Goal: Find specific page/section: Find specific page/section

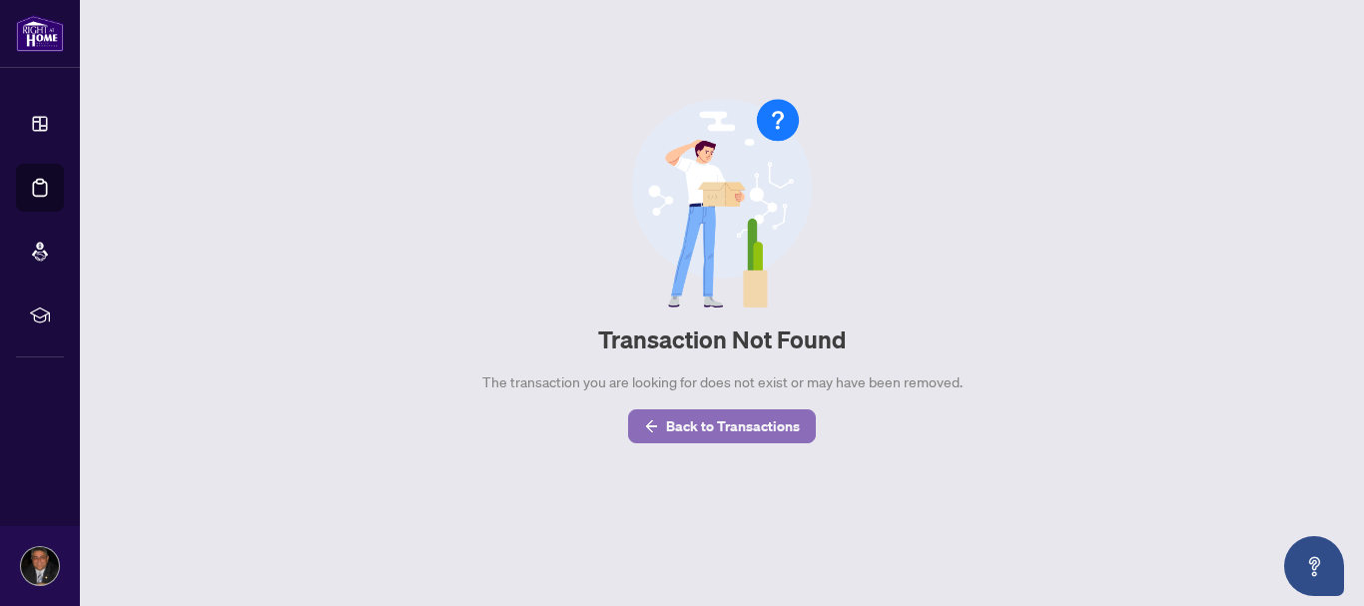
click at [758, 430] on span "Back to Transactions" at bounding box center [733, 426] width 134 height 32
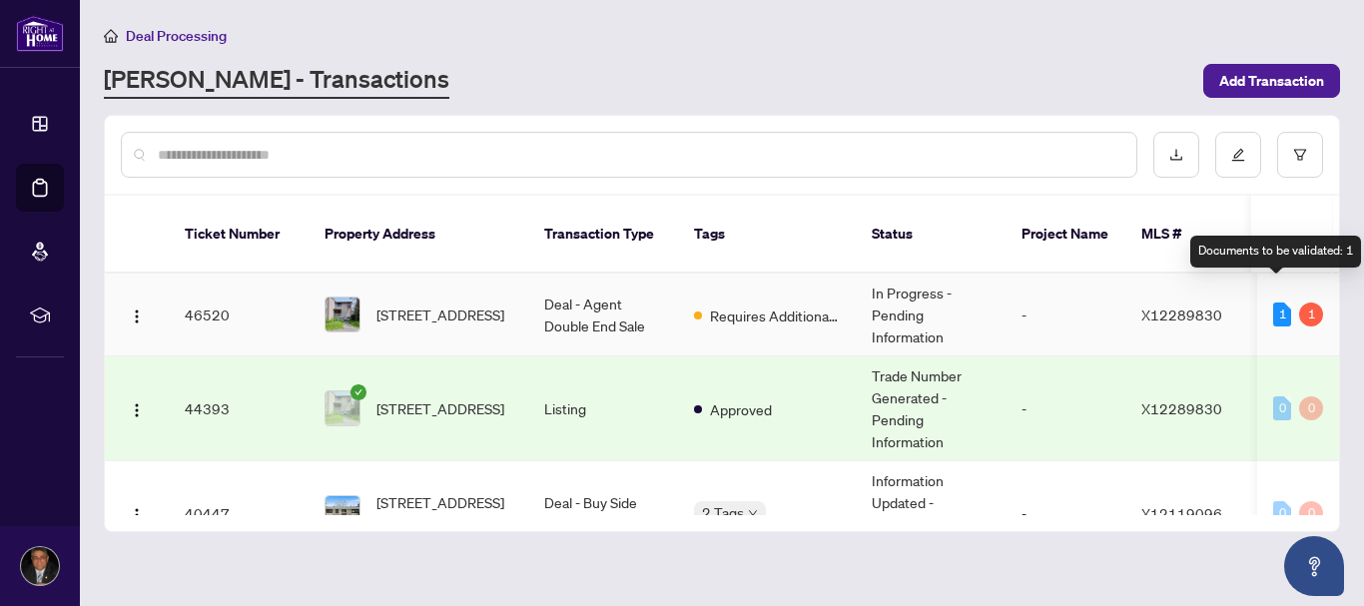
click at [1278, 303] on div "1" at bounding box center [1282, 315] width 18 height 24
click at [1304, 303] on div "1" at bounding box center [1311, 315] width 24 height 24
click at [599, 297] on td "Deal - Agent Double End Sale" at bounding box center [603, 315] width 150 height 83
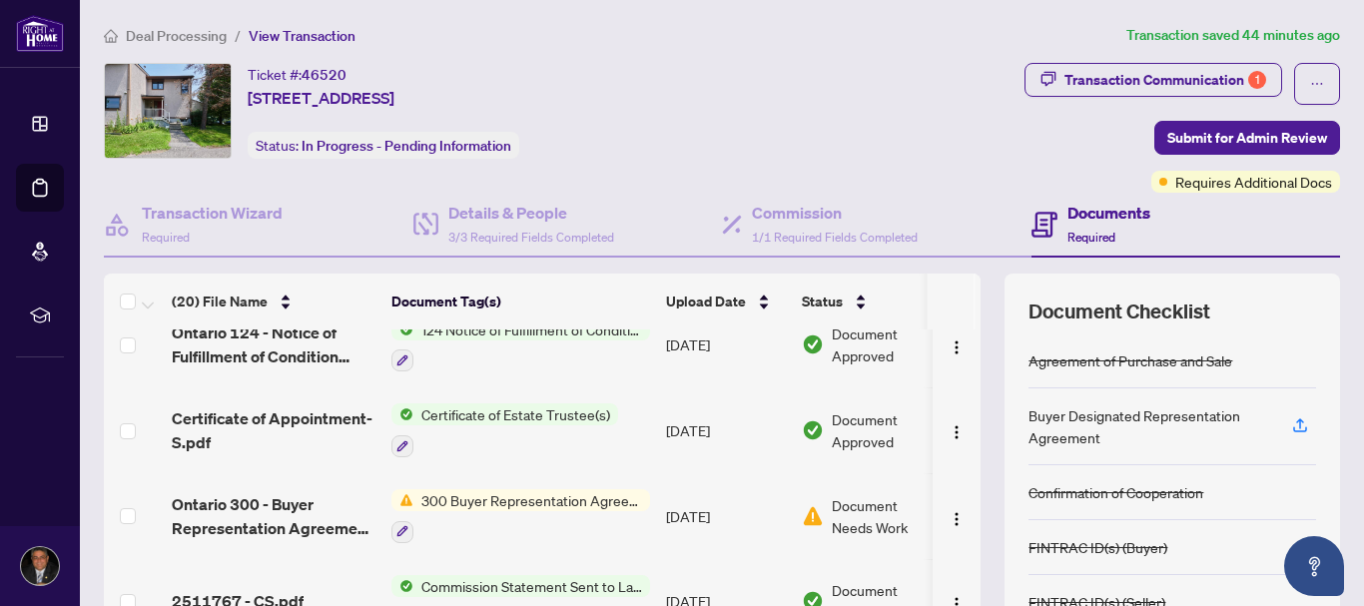
scroll to position [202, 0]
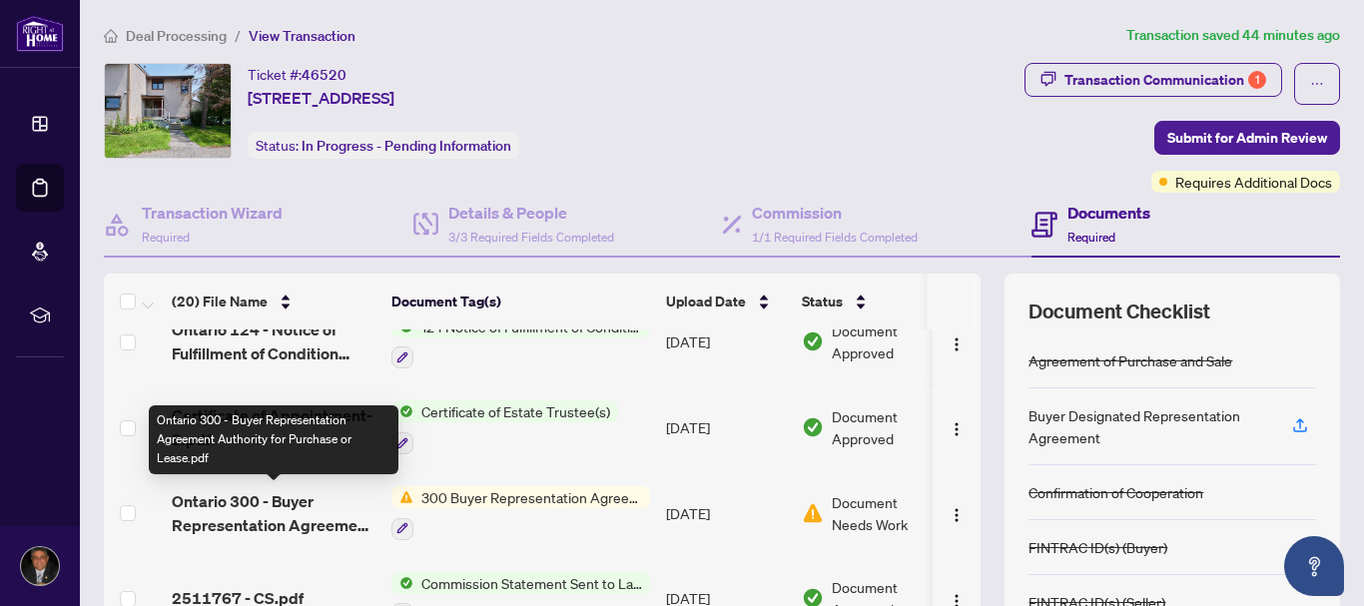
click at [290, 500] on span "Ontario 300 - Buyer Representation Agreement Authority for Purchase or Lease.pdf" at bounding box center [274, 513] width 204 height 48
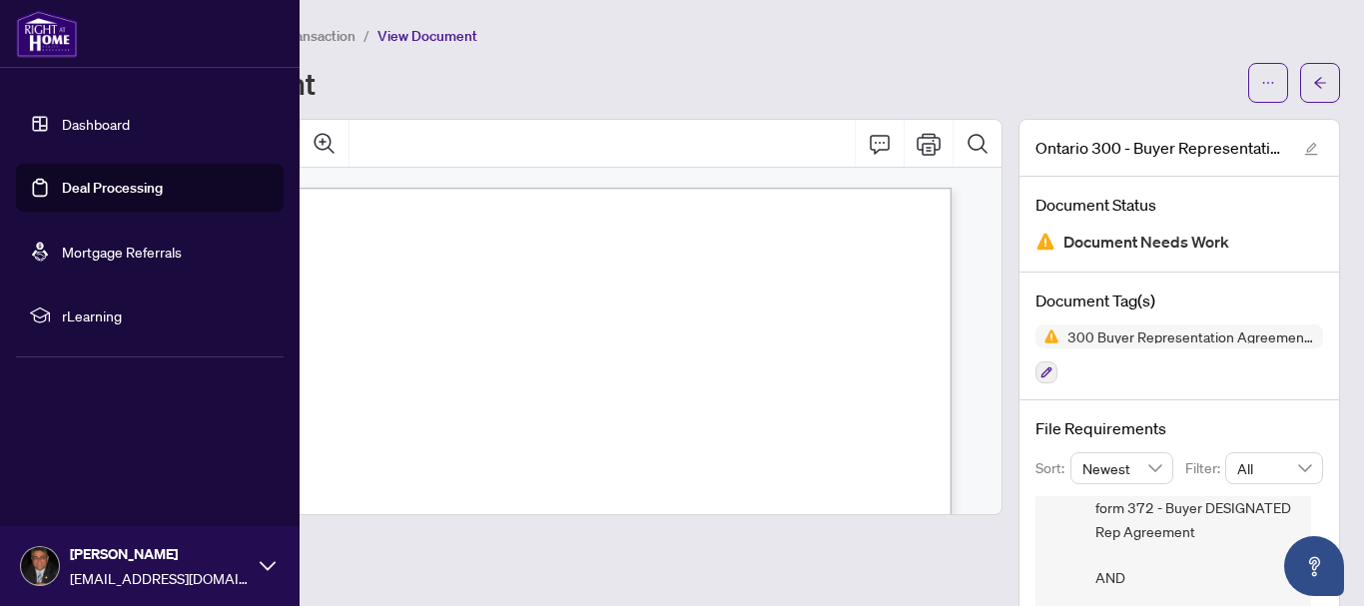
click at [114, 120] on link "Dashboard" at bounding box center [96, 124] width 68 height 18
